Goal: Information Seeking & Learning: Find specific fact

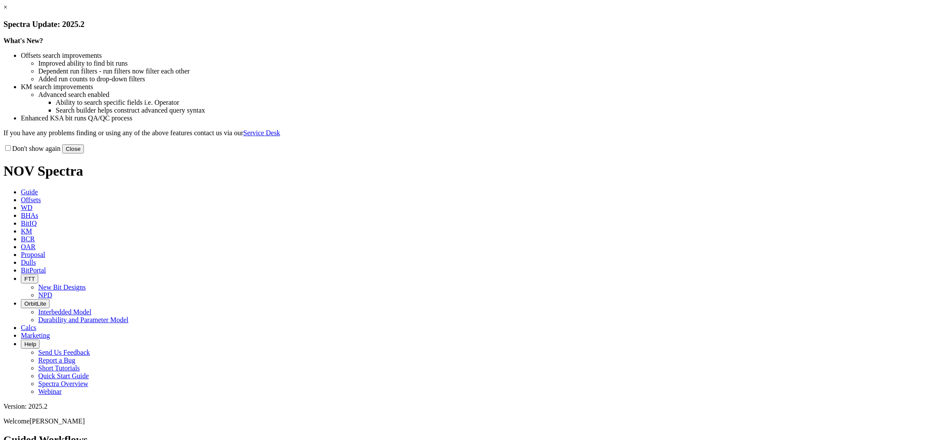
click at [84, 153] on button "Close" at bounding box center [73, 148] width 22 height 9
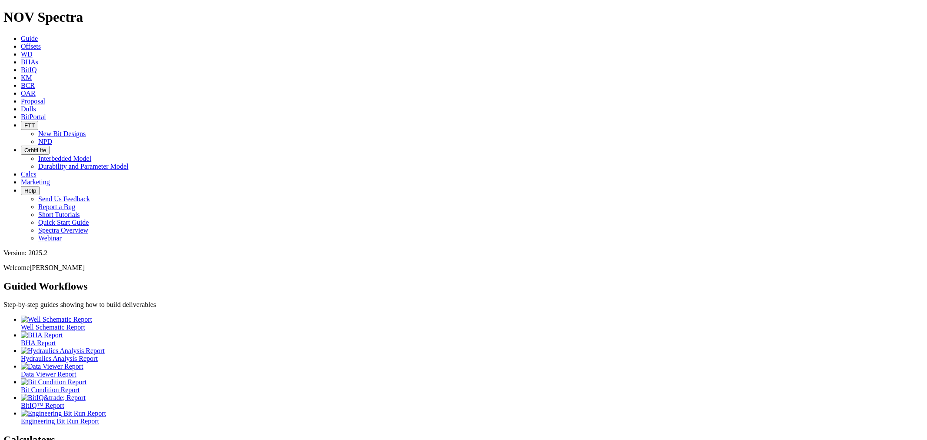
click at [41, 43] on span "Offsets" at bounding box center [31, 46] width 20 height 7
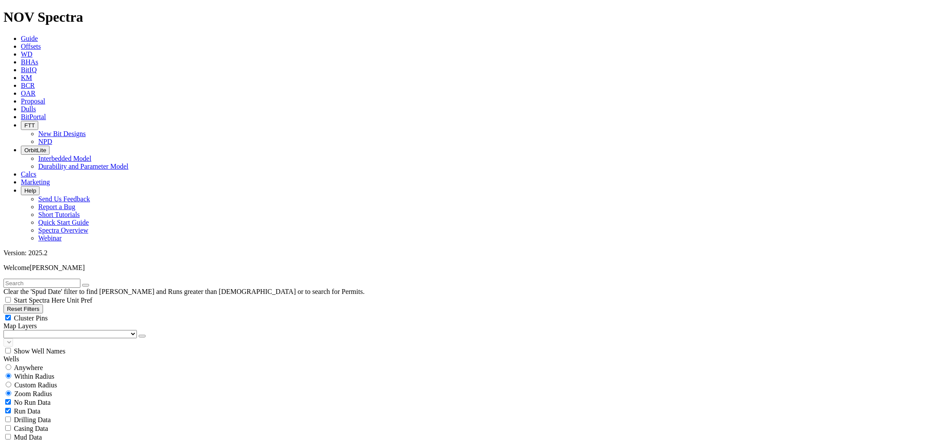
click at [65, 278] on input "text" at bounding box center [41, 282] width 77 height 9
type input "Y"
type input "UL 20 POPPIN CORK"
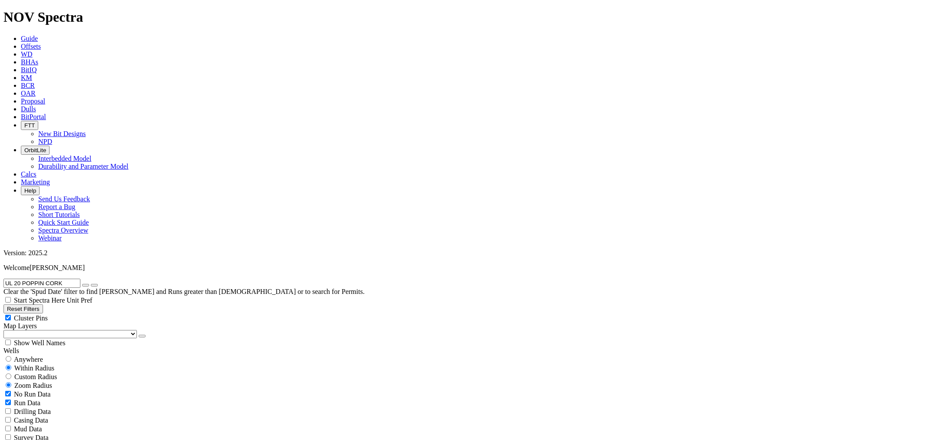
type input "[DATE]"
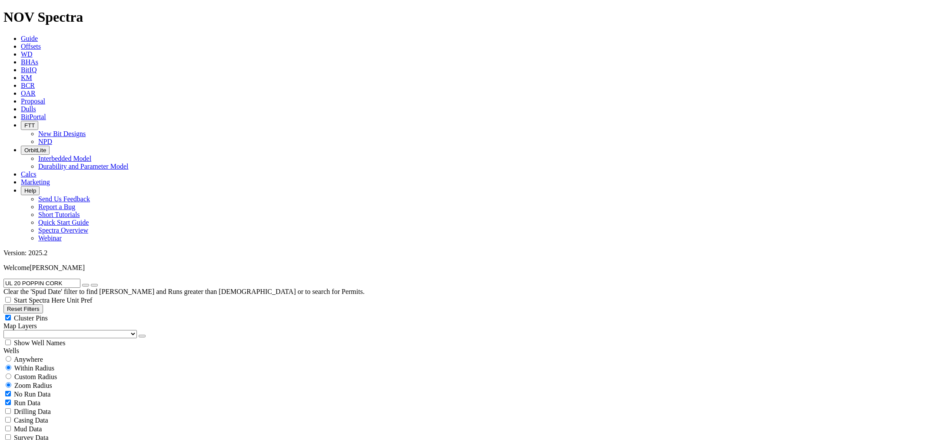
click at [21, 105] on icon at bounding box center [21, 108] width 0 height 7
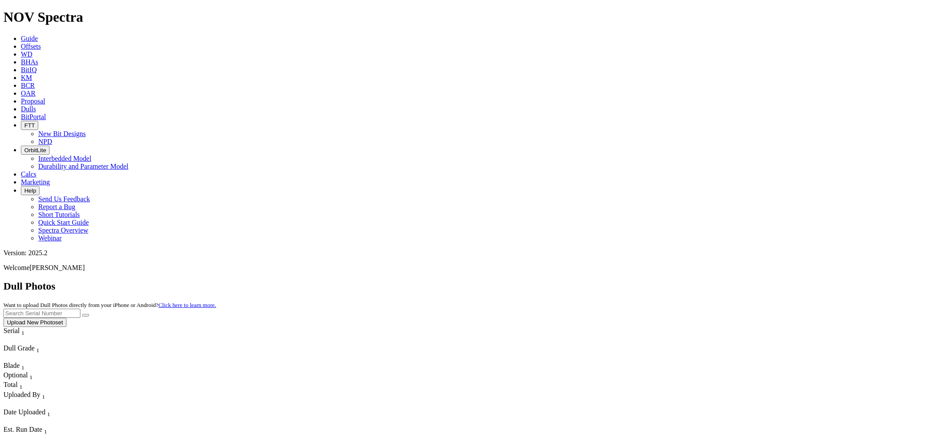
click at [80, 308] on input "text" at bounding box center [41, 312] width 77 height 9
